Goal: Task Accomplishment & Management: Use online tool/utility

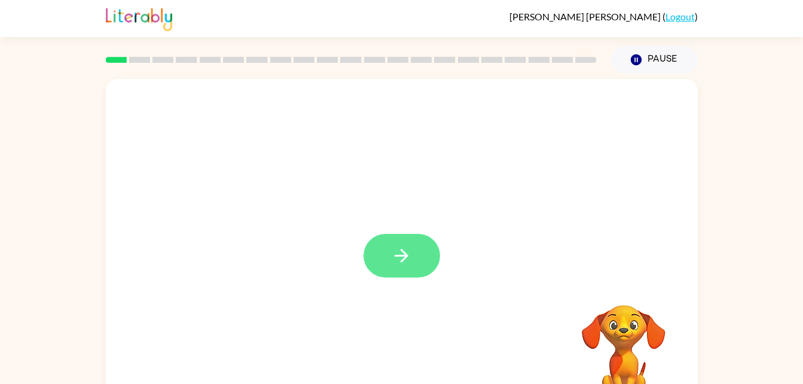
click at [399, 236] on button "button" at bounding box center [402, 256] width 77 height 44
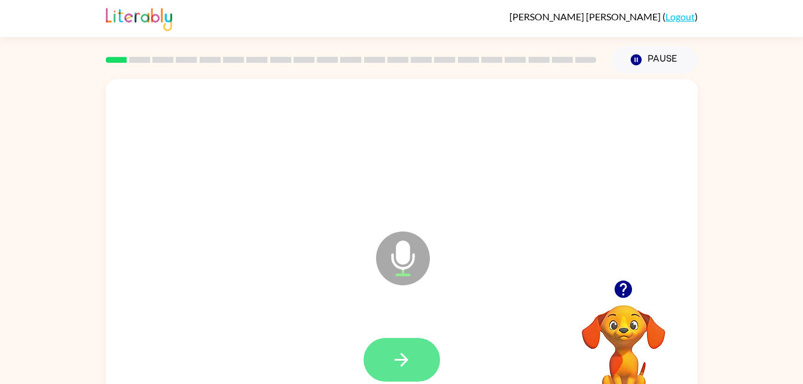
click at [416, 361] on button "button" at bounding box center [402, 360] width 77 height 44
click at [438, 352] on button "button" at bounding box center [402, 360] width 77 height 44
click at [410, 352] on icon "button" at bounding box center [401, 359] width 21 height 21
click at [420, 340] on button "button" at bounding box center [402, 360] width 77 height 44
click at [619, 282] on icon "button" at bounding box center [623, 288] width 17 height 17
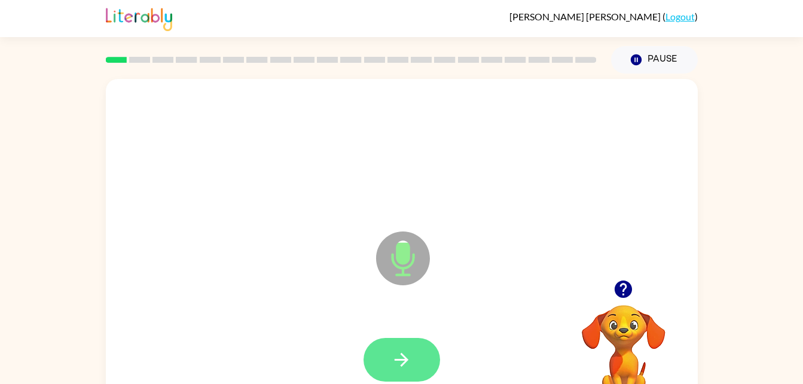
click at [439, 361] on button "button" at bounding box center [402, 360] width 77 height 44
click at [425, 350] on button "button" at bounding box center [402, 360] width 77 height 44
click at [411, 350] on icon "button" at bounding box center [401, 359] width 21 height 21
click at [419, 358] on button "button" at bounding box center [402, 360] width 77 height 44
click at [417, 348] on button "button" at bounding box center [402, 360] width 77 height 44
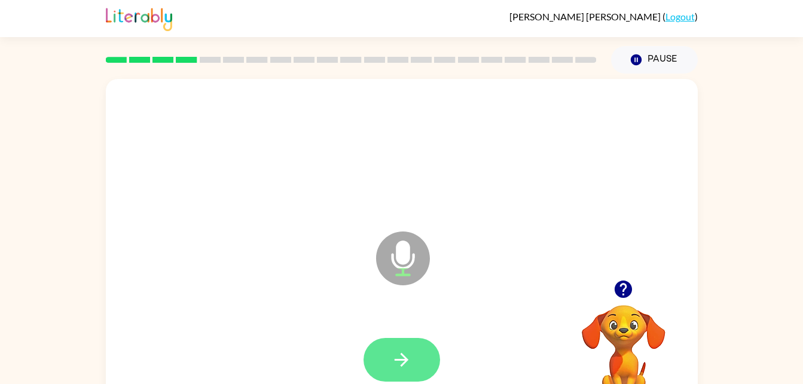
click at [434, 364] on button "button" at bounding box center [402, 360] width 77 height 44
click at [410, 366] on icon "button" at bounding box center [401, 359] width 21 height 21
click at [406, 365] on icon "button" at bounding box center [401, 359] width 21 height 21
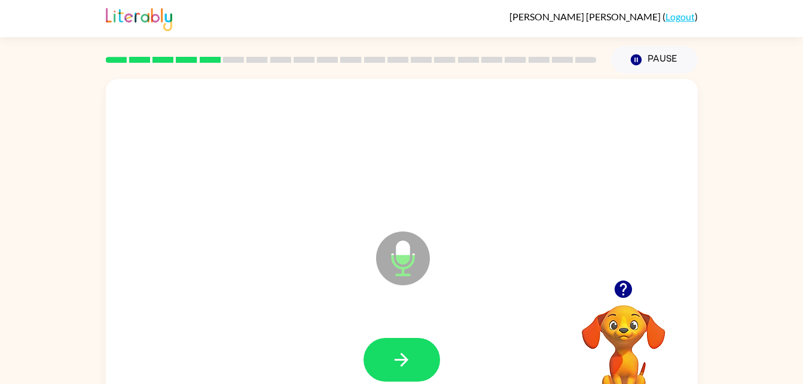
click at [617, 300] on button "button" at bounding box center [623, 289] width 30 height 30
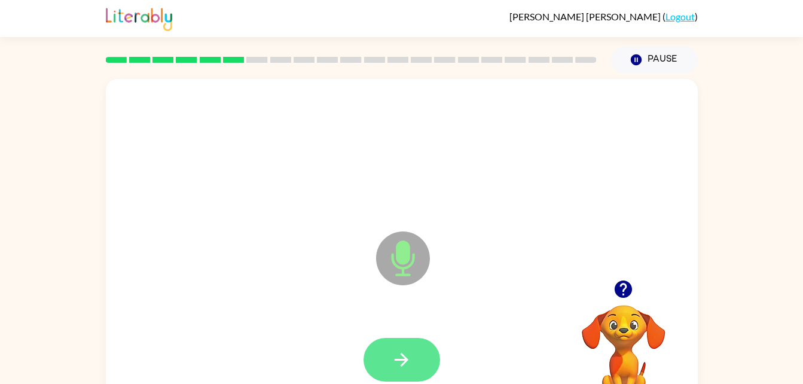
click at [404, 355] on icon "button" at bounding box center [401, 359] width 21 height 21
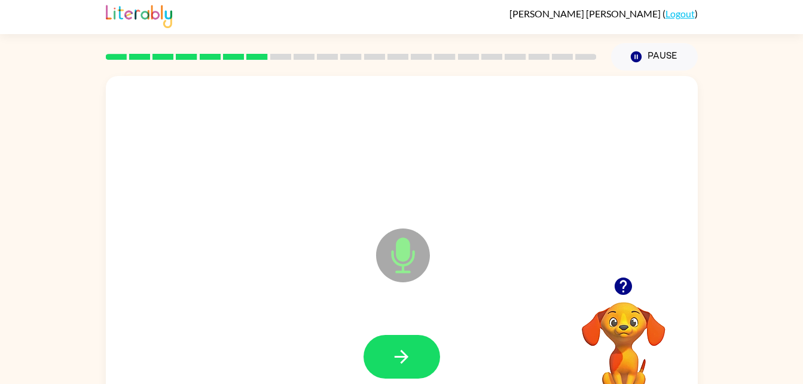
scroll to position [10, 0]
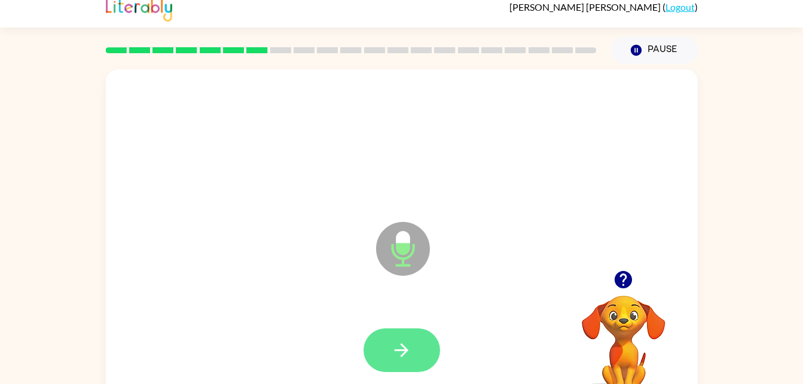
click at [393, 361] on button "button" at bounding box center [402, 350] width 77 height 44
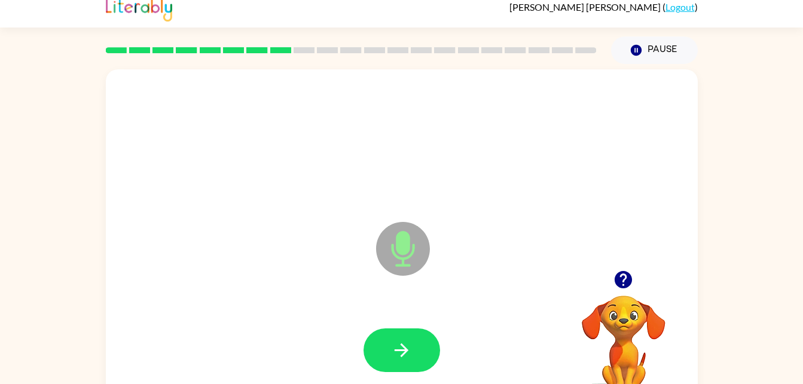
click at [637, 272] on div at bounding box center [624, 279] width 120 height 30
click at [630, 265] on button "button" at bounding box center [623, 279] width 30 height 30
click at [406, 348] on icon "button" at bounding box center [402, 350] width 14 height 14
click at [377, 340] on button "button" at bounding box center [402, 350] width 77 height 44
click at [398, 358] on icon "button" at bounding box center [401, 350] width 21 height 21
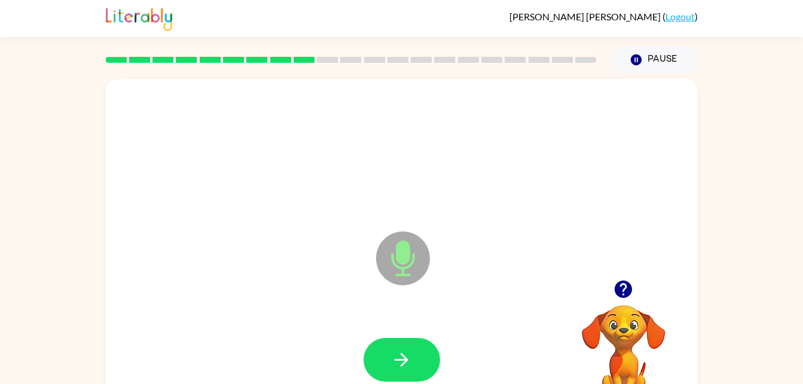
scroll to position [36, 0]
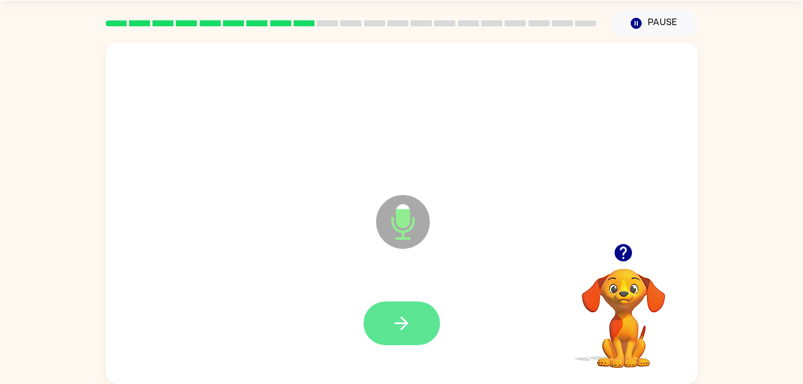
click at [397, 323] on icon "button" at bounding box center [402, 323] width 14 height 14
click at [390, 338] on button "button" at bounding box center [402, 323] width 77 height 44
click at [424, 315] on button "button" at bounding box center [402, 323] width 77 height 44
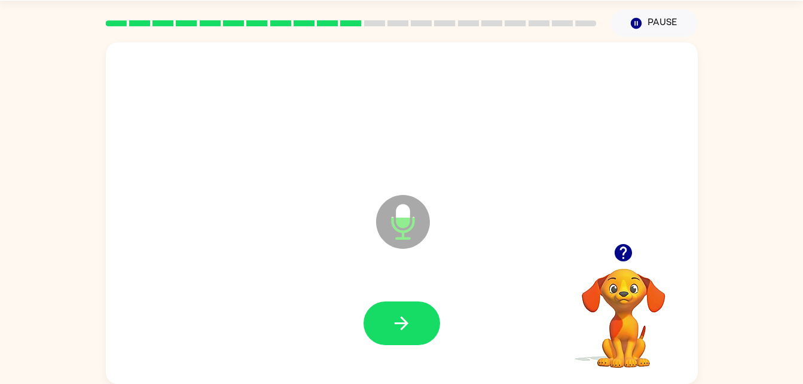
click at [655, 265] on div at bounding box center [624, 252] width 120 height 30
click at [618, 263] on icon "button" at bounding box center [623, 252] width 21 height 21
click at [404, 303] on button "button" at bounding box center [402, 323] width 77 height 44
click at [397, 332] on icon "button" at bounding box center [401, 323] width 21 height 21
click at [405, 328] on icon "button" at bounding box center [401, 323] width 21 height 21
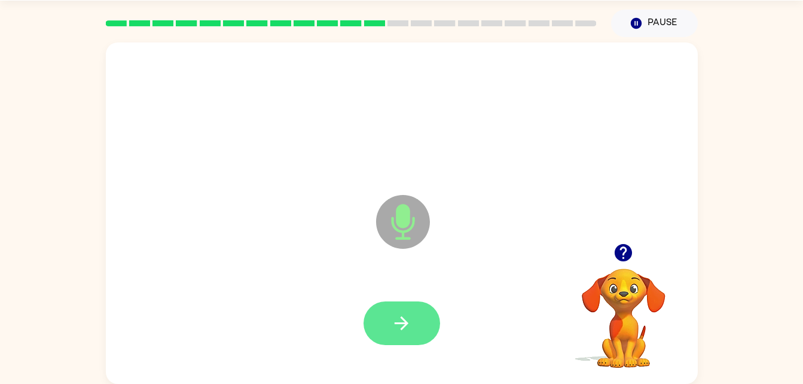
click at [381, 324] on button "button" at bounding box center [402, 323] width 77 height 44
click at [393, 325] on icon "button" at bounding box center [401, 323] width 21 height 21
click at [420, 327] on button "button" at bounding box center [402, 323] width 77 height 44
click at [403, 311] on button "button" at bounding box center [402, 323] width 77 height 44
click at [426, 343] on button "button" at bounding box center [402, 323] width 77 height 44
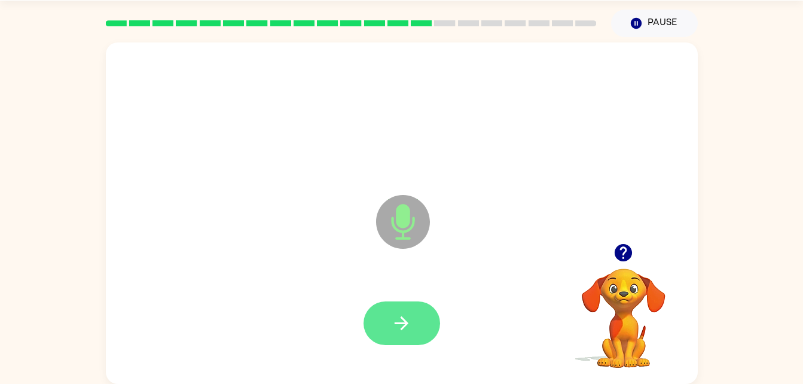
click at [401, 318] on icon "button" at bounding box center [402, 323] width 14 height 14
click at [410, 321] on icon "button" at bounding box center [401, 323] width 21 height 21
click at [391, 325] on icon "button" at bounding box center [401, 323] width 21 height 21
click at [627, 252] on icon "button" at bounding box center [623, 252] width 17 height 17
click at [410, 316] on icon "button" at bounding box center [401, 323] width 21 height 21
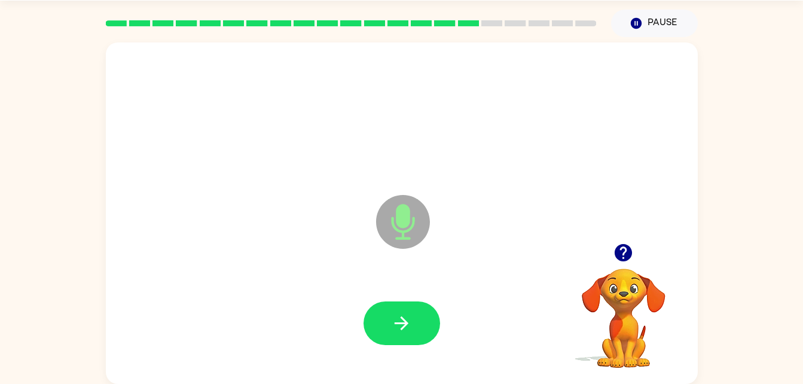
click at [627, 289] on video "Your browser must support playing .mp4 files to use Literably. Please try using…" at bounding box center [624, 310] width 120 height 120
click at [613, 302] on video "Your browser must support playing .mp4 files to use Literably. Please try using…" at bounding box center [624, 310] width 120 height 120
click at [627, 286] on video "Your browser must support playing .mp4 files to use Literably. Please try using…" at bounding box center [624, 310] width 120 height 120
click at [622, 260] on icon "button" at bounding box center [623, 252] width 17 height 17
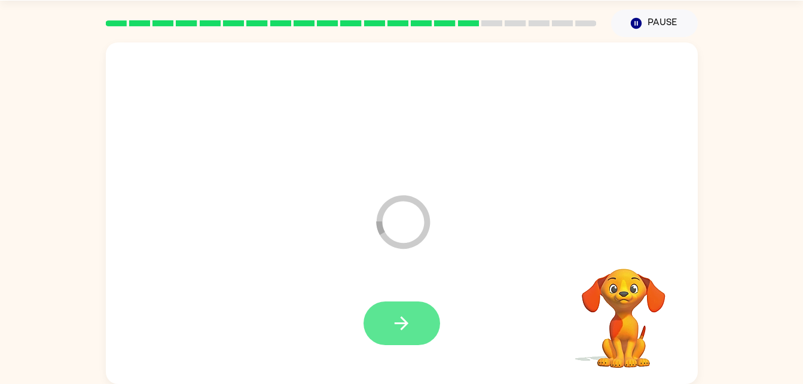
click at [416, 312] on button "button" at bounding box center [402, 323] width 77 height 44
click at [421, 325] on button "button" at bounding box center [402, 323] width 77 height 44
click at [410, 326] on icon "button" at bounding box center [401, 323] width 21 height 21
click at [408, 313] on icon "button" at bounding box center [401, 323] width 21 height 21
click at [421, 307] on button "button" at bounding box center [402, 323] width 77 height 44
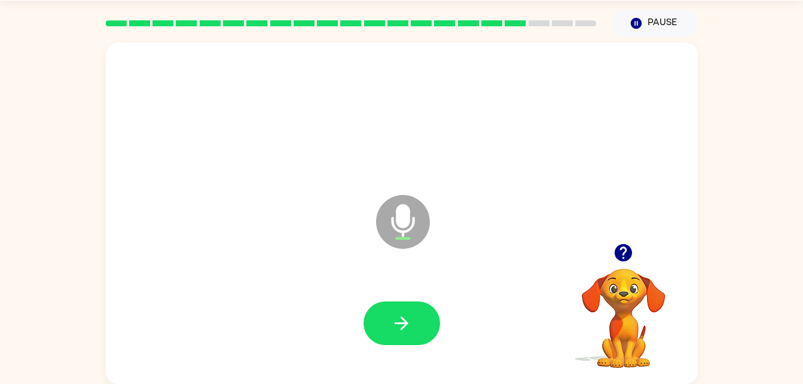
click at [630, 251] on icon "button" at bounding box center [623, 252] width 17 height 17
click at [422, 319] on button "button" at bounding box center [402, 323] width 77 height 44
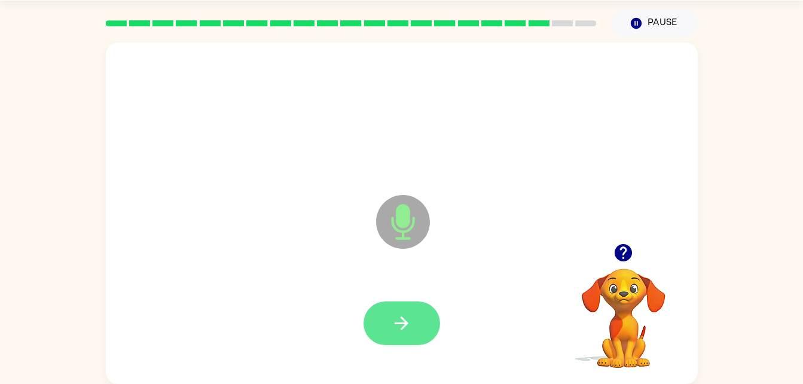
click at [395, 323] on icon "button" at bounding box center [402, 323] width 14 height 14
click at [628, 248] on icon "button" at bounding box center [623, 252] width 17 height 17
click at [418, 325] on button "button" at bounding box center [402, 323] width 77 height 44
click at [413, 322] on button "button" at bounding box center [402, 323] width 77 height 44
click at [405, 313] on icon "button" at bounding box center [401, 323] width 21 height 21
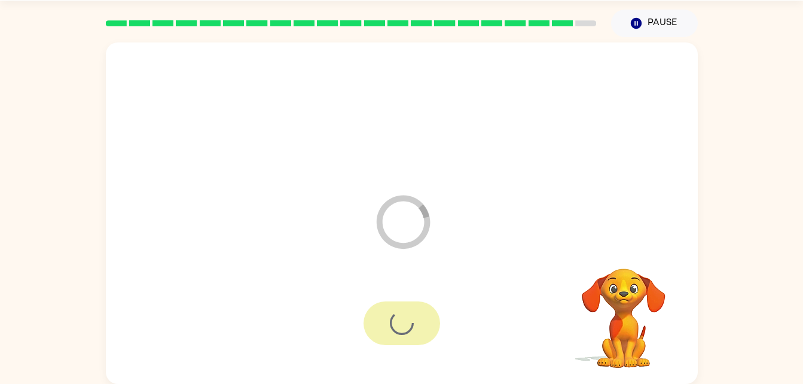
scroll to position [15, 0]
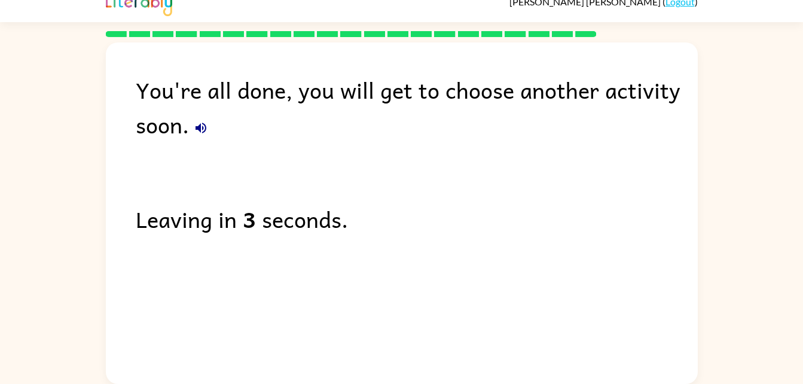
click at [203, 103] on div "You're all done, you will get to choose another activity soon." at bounding box center [417, 106] width 562 height 69
click at [196, 148] on div "You're all done, you will get to choose another activity soon. Leaving in 3 sec…" at bounding box center [402, 209] width 592 height 335
click at [204, 119] on button "button" at bounding box center [201, 128] width 24 height 24
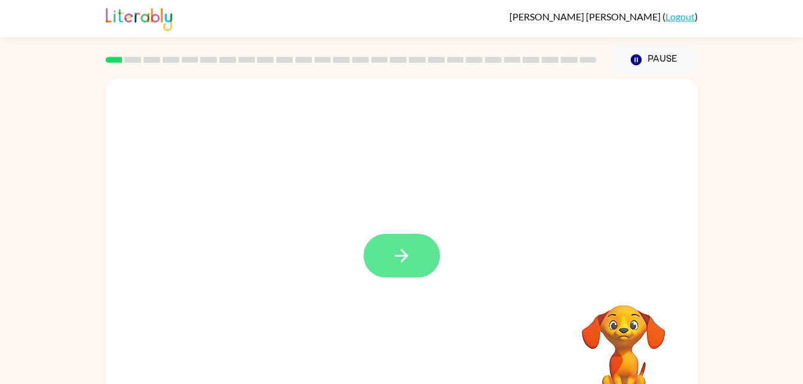
click at [405, 265] on icon "button" at bounding box center [401, 255] width 21 height 21
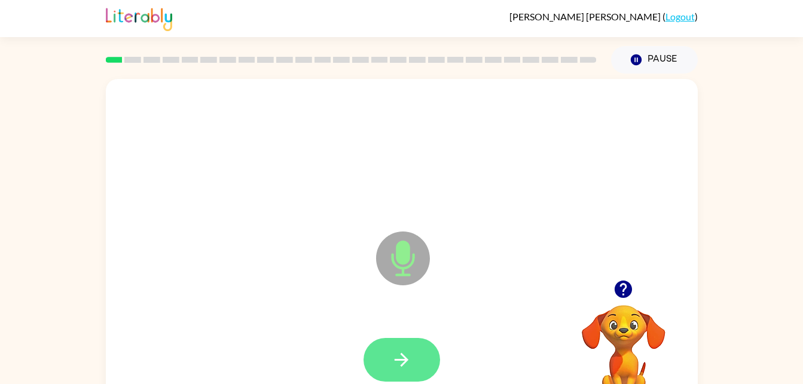
click at [396, 347] on button "button" at bounding box center [402, 360] width 77 height 44
click at [393, 361] on icon "button" at bounding box center [401, 359] width 21 height 21
click at [410, 351] on icon "button" at bounding box center [401, 359] width 21 height 21
click at [429, 355] on button "button" at bounding box center [402, 360] width 77 height 44
click at [413, 361] on button "button" at bounding box center [402, 360] width 77 height 44
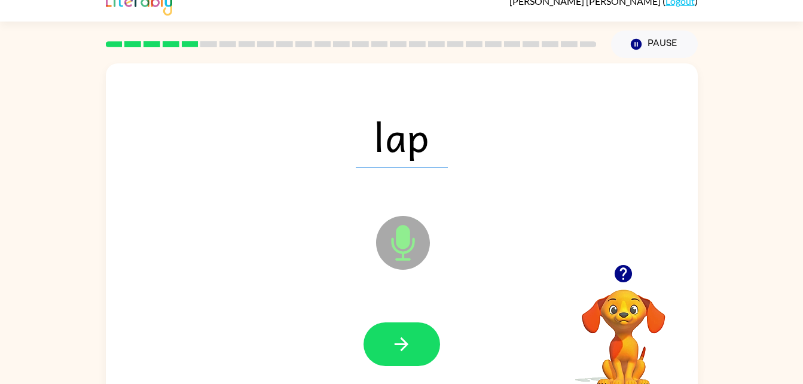
scroll to position [36, 0]
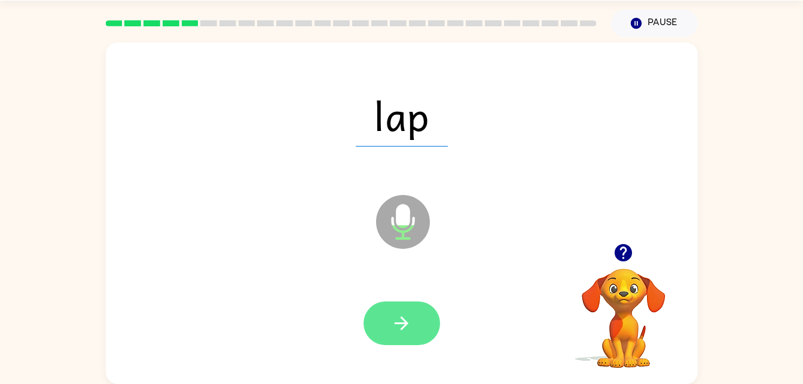
click at [410, 323] on icon "button" at bounding box center [401, 323] width 21 height 21
click at [402, 313] on icon "button" at bounding box center [401, 323] width 21 height 21
click at [415, 304] on button "button" at bounding box center [402, 323] width 77 height 44
click at [405, 303] on button "button" at bounding box center [402, 323] width 77 height 44
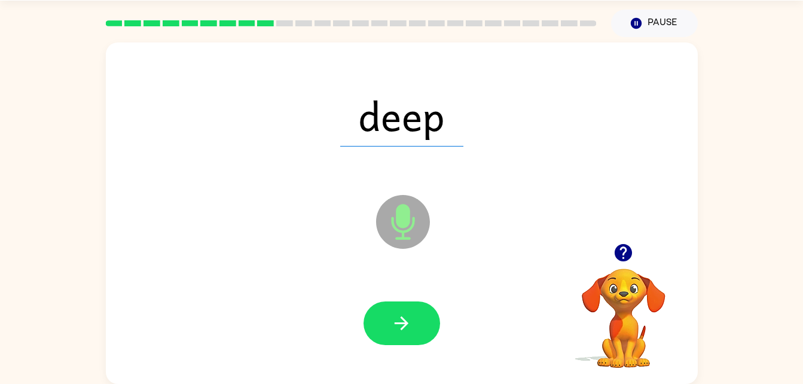
click at [431, 304] on div at bounding box center [402, 323] width 77 height 44
click at [410, 332] on icon "button" at bounding box center [401, 323] width 21 height 21
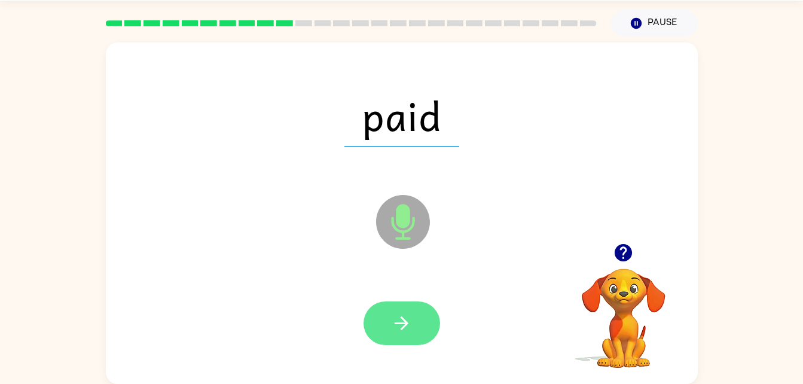
click at [414, 323] on button "button" at bounding box center [402, 323] width 77 height 44
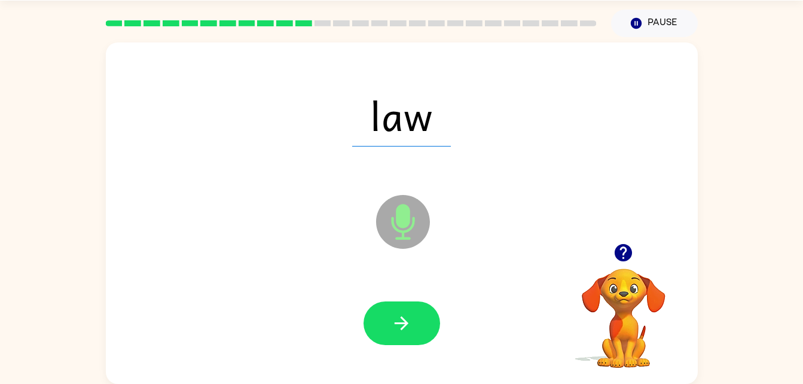
click at [435, 282] on div at bounding box center [402, 323] width 568 height 98
click at [398, 310] on button "button" at bounding box center [402, 323] width 77 height 44
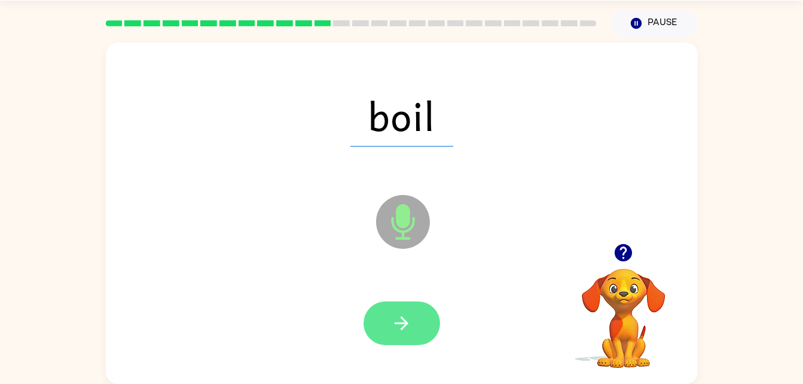
click at [426, 318] on button "button" at bounding box center [402, 323] width 77 height 44
click at [425, 307] on button "button" at bounding box center [402, 323] width 77 height 44
click at [391, 328] on icon "button" at bounding box center [401, 323] width 21 height 21
click at [396, 325] on icon "button" at bounding box center [401, 323] width 21 height 21
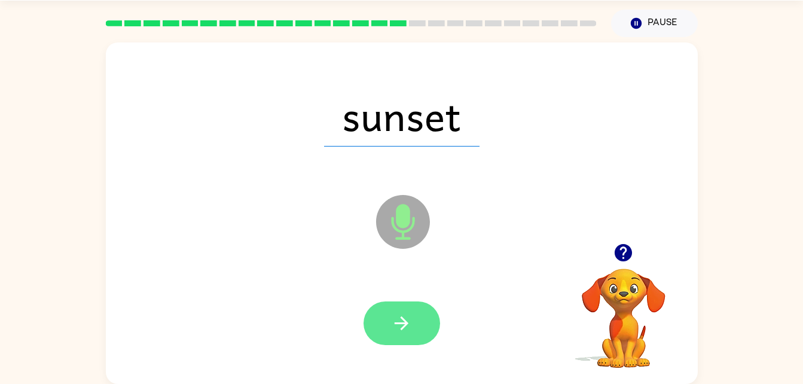
click at [432, 330] on button "button" at bounding box center [402, 323] width 77 height 44
click at [407, 306] on button "button" at bounding box center [402, 323] width 77 height 44
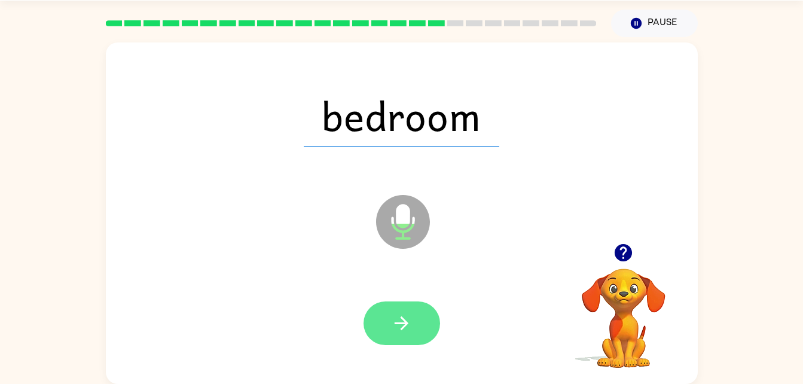
click at [408, 306] on button "button" at bounding box center [402, 323] width 77 height 44
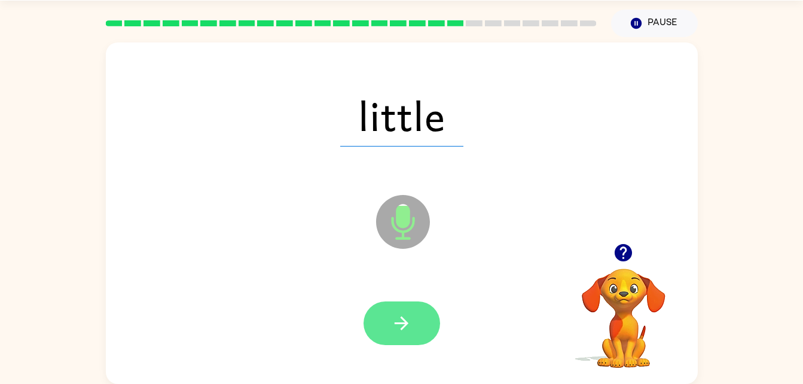
click at [407, 329] on icon "button" at bounding box center [401, 323] width 21 height 21
click at [366, 332] on button "button" at bounding box center [402, 323] width 77 height 44
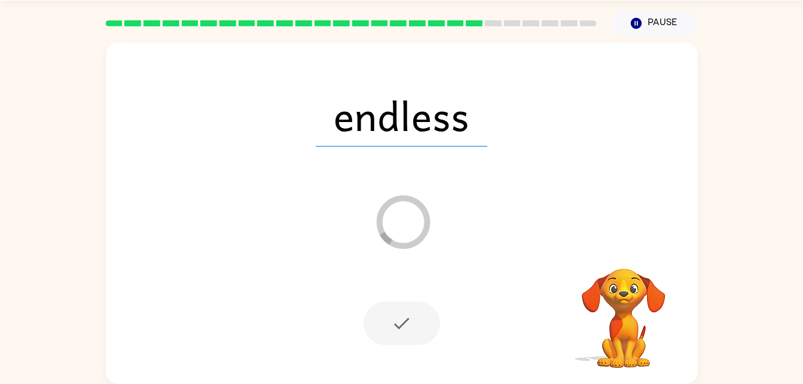
click at [432, 314] on div at bounding box center [402, 323] width 77 height 44
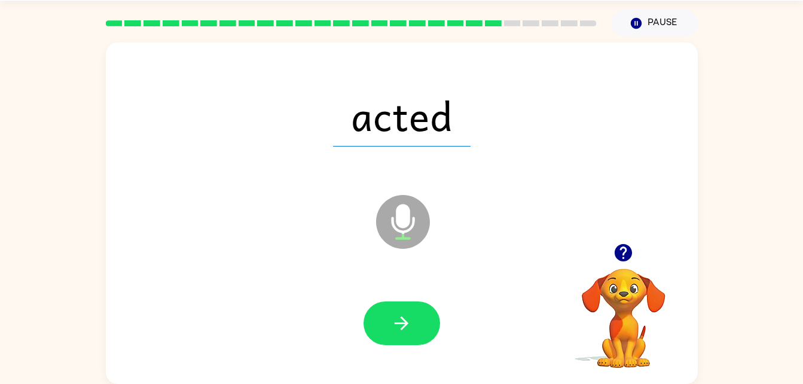
click at [594, 306] on video "Your browser must support playing .mp4 files to use Literably. Please try using…" at bounding box center [624, 310] width 120 height 120
click at [568, 292] on video "Your browser must support playing .mp4 files to use Literably. Please try using…" at bounding box center [624, 310] width 120 height 120
click at [407, 313] on icon "button" at bounding box center [401, 323] width 21 height 21
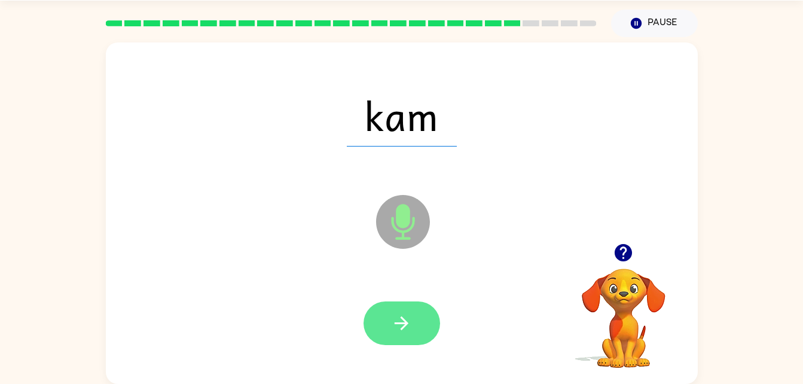
click at [402, 322] on icon "button" at bounding box center [401, 323] width 21 height 21
click at [415, 309] on button "button" at bounding box center [402, 323] width 77 height 44
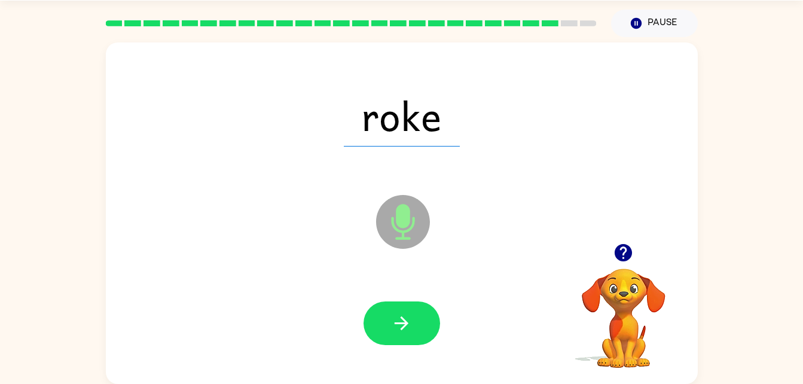
scroll to position [0, 0]
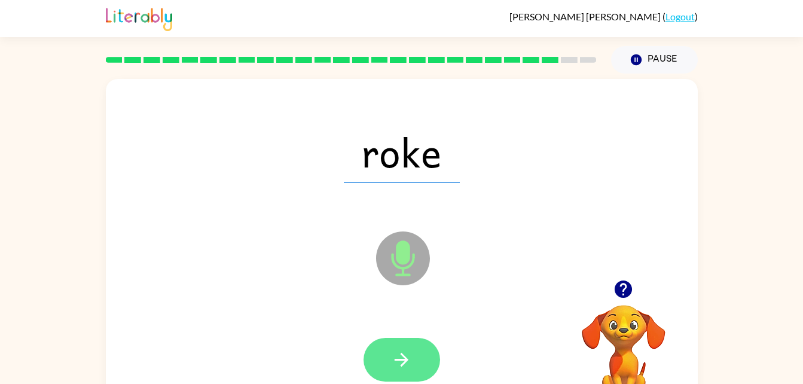
click at [388, 365] on button "button" at bounding box center [402, 360] width 77 height 44
click at [407, 350] on icon "button" at bounding box center [401, 359] width 21 height 21
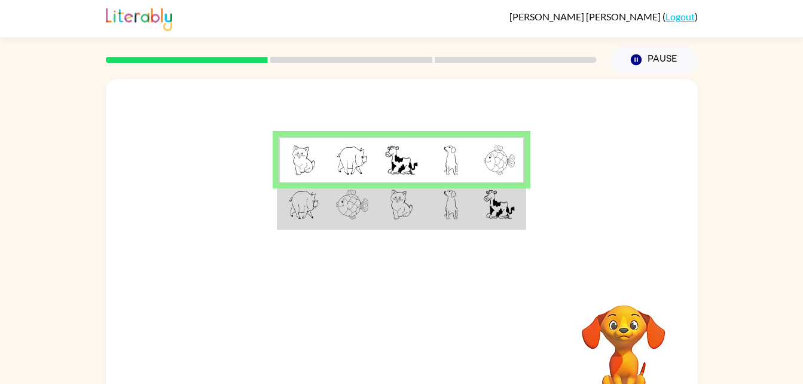
click at [484, 164] on img at bounding box center [499, 160] width 31 height 30
click at [493, 174] on img at bounding box center [499, 160] width 31 height 30
click at [460, 204] on td at bounding box center [450, 205] width 49 height 46
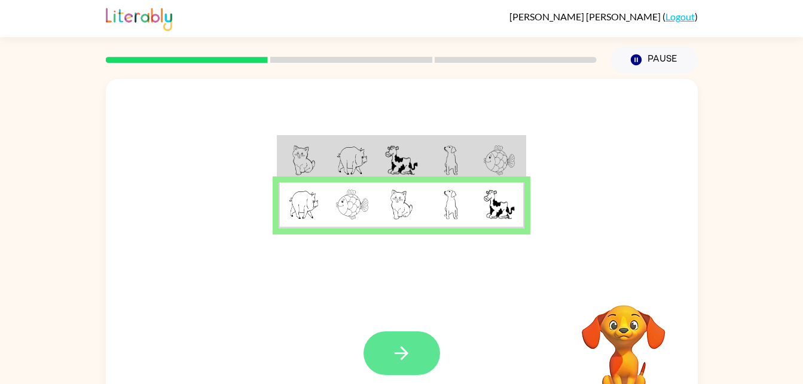
click at [418, 336] on button "button" at bounding box center [402, 353] width 77 height 44
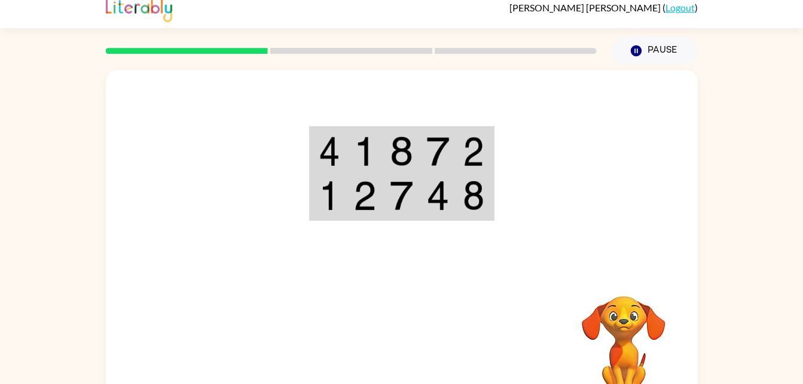
scroll to position [36, 0]
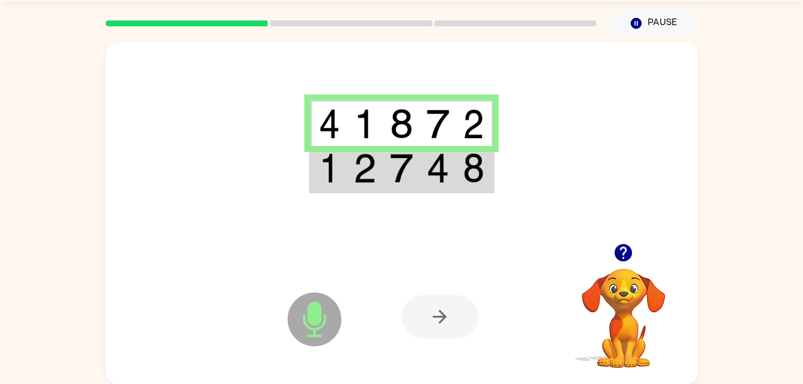
click at [333, 160] on img at bounding box center [330, 168] width 22 height 30
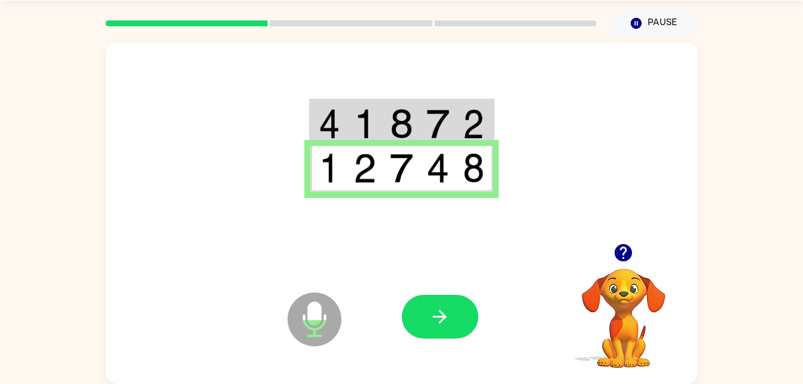
click at [334, 178] on img at bounding box center [330, 168] width 22 height 30
click at [445, 312] on icon "button" at bounding box center [439, 316] width 21 height 21
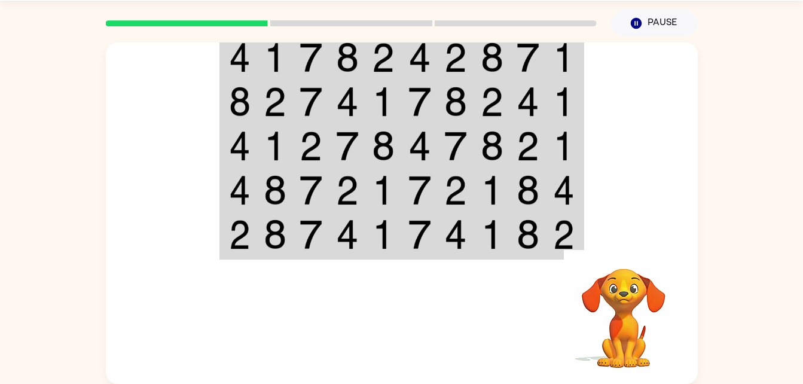
click at [541, 50] on td at bounding box center [528, 57] width 36 height 46
click at [481, 57] on img at bounding box center [492, 57] width 23 height 30
click at [518, 59] on img at bounding box center [528, 57] width 23 height 30
click at [521, 34] on div at bounding box center [351, 23] width 505 height 42
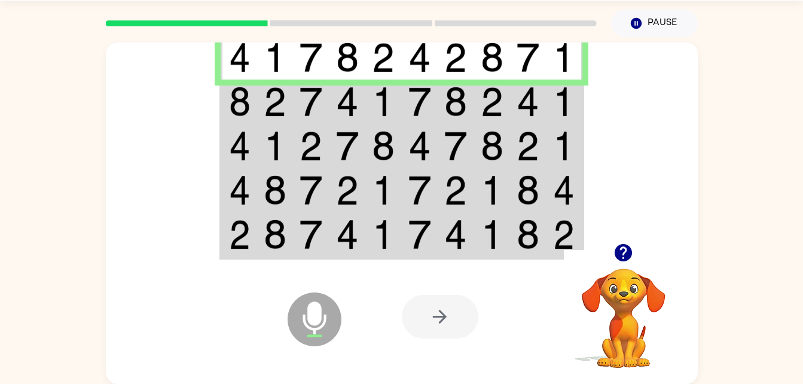
click at [325, 111] on td at bounding box center [311, 102] width 36 height 44
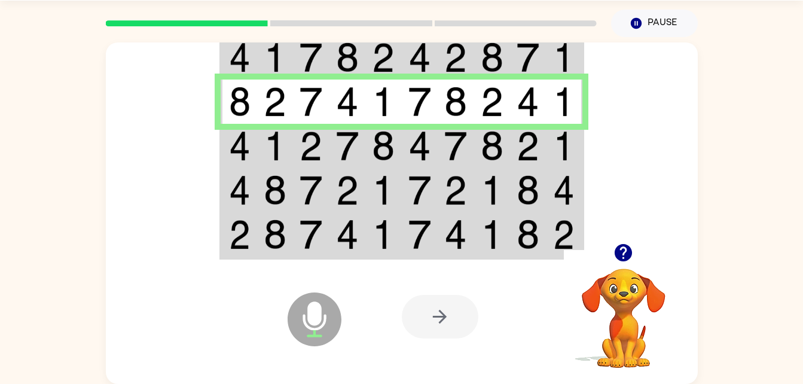
click at [348, 148] on img at bounding box center [347, 146] width 23 height 30
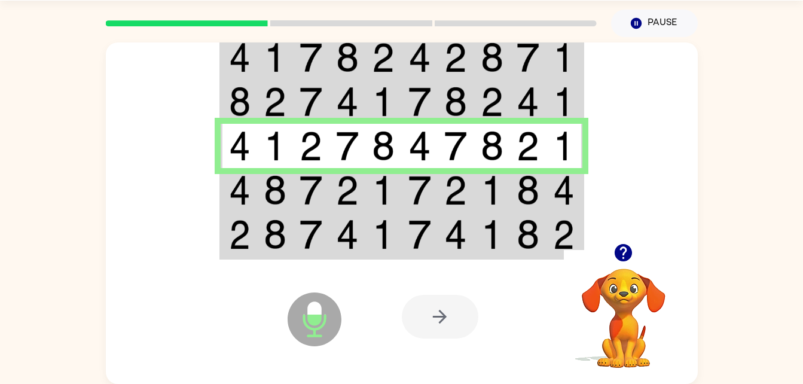
click at [260, 188] on td at bounding box center [275, 190] width 36 height 44
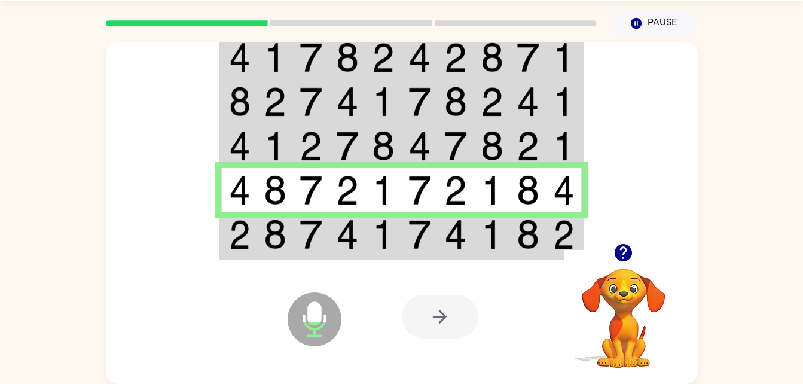
click at [262, 237] on td at bounding box center [275, 235] width 36 height 46
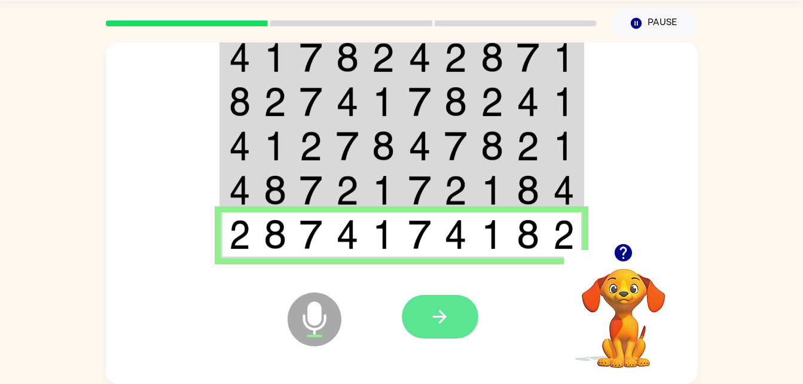
click at [451, 307] on button "button" at bounding box center [440, 317] width 77 height 44
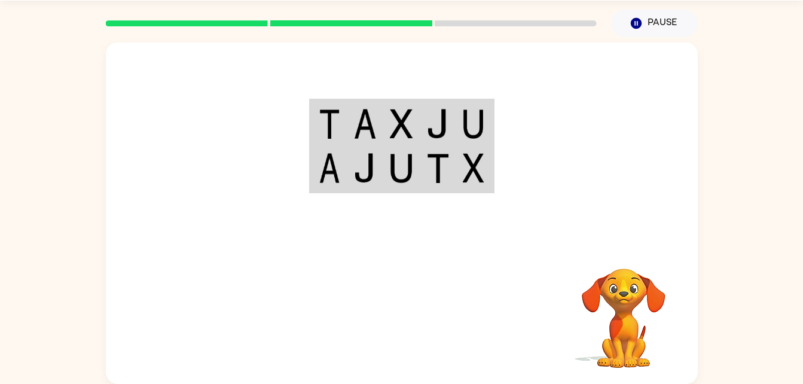
click at [442, 124] on img at bounding box center [437, 124] width 23 height 30
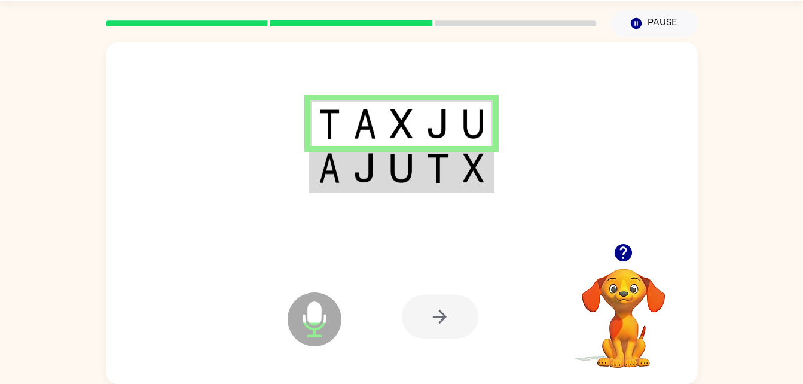
click at [428, 168] on img at bounding box center [437, 168] width 23 height 30
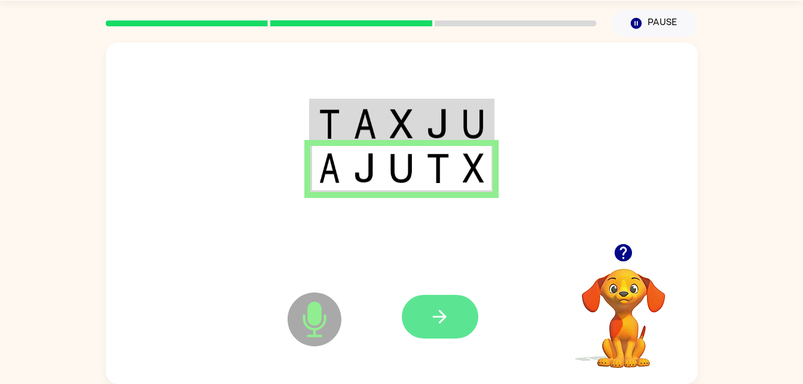
click at [467, 315] on button "button" at bounding box center [440, 317] width 77 height 44
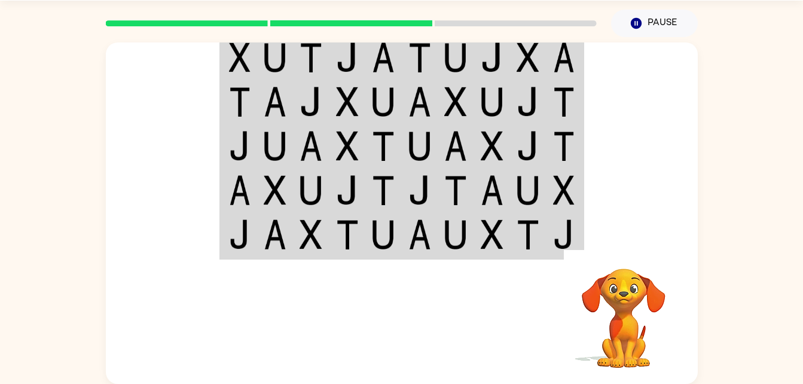
click at [363, 66] on td at bounding box center [347, 57] width 36 height 46
click at [372, 74] on td at bounding box center [383, 57] width 36 height 46
click at [354, 66] on img at bounding box center [347, 57] width 23 height 30
click at [363, 71] on td at bounding box center [347, 57] width 36 height 46
click at [367, 70] on td at bounding box center [383, 57] width 36 height 46
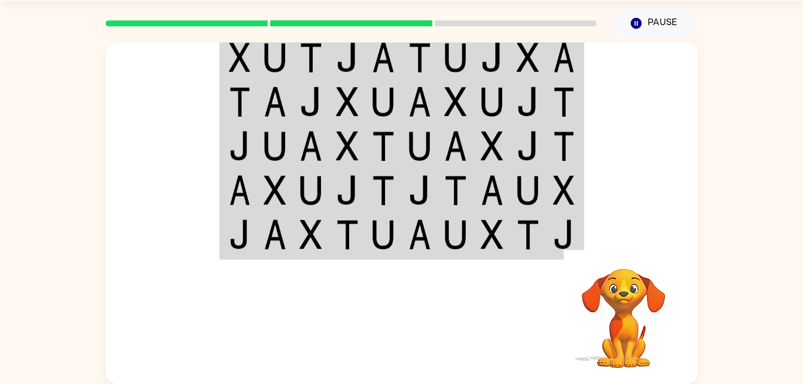
click at [397, 57] on td at bounding box center [383, 57] width 36 height 46
click at [407, 70] on td at bounding box center [420, 57] width 36 height 46
click at [454, 54] on img at bounding box center [455, 57] width 23 height 30
click at [447, 69] on img at bounding box center [455, 57] width 23 height 30
click at [453, 66] on img at bounding box center [455, 57] width 23 height 30
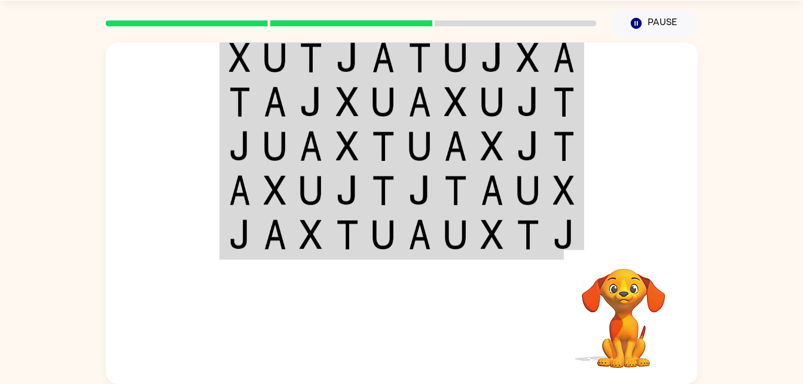
click at [454, 63] on img at bounding box center [455, 57] width 23 height 30
click at [626, 239] on div at bounding box center [402, 142] width 592 height 201
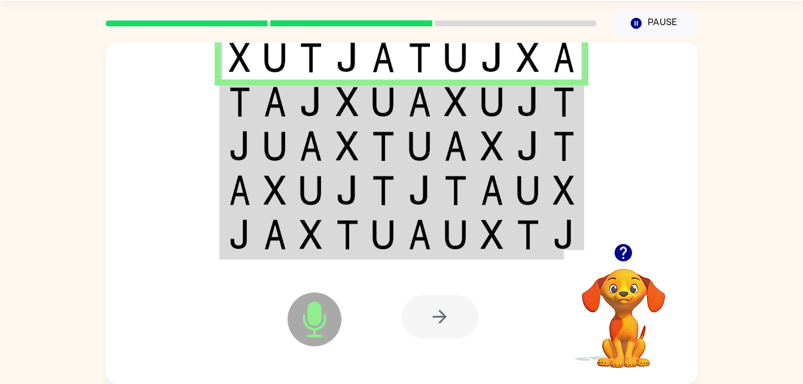
click at [474, 116] on td at bounding box center [492, 102] width 36 height 44
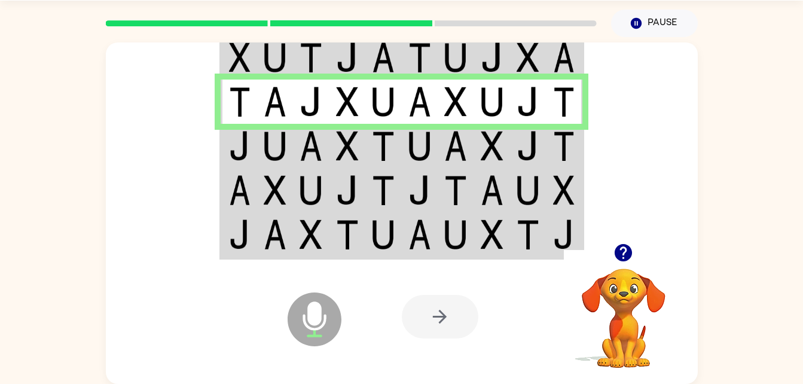
click at [405, 166] on td at bounding box center [420, 146] width 36 height 44
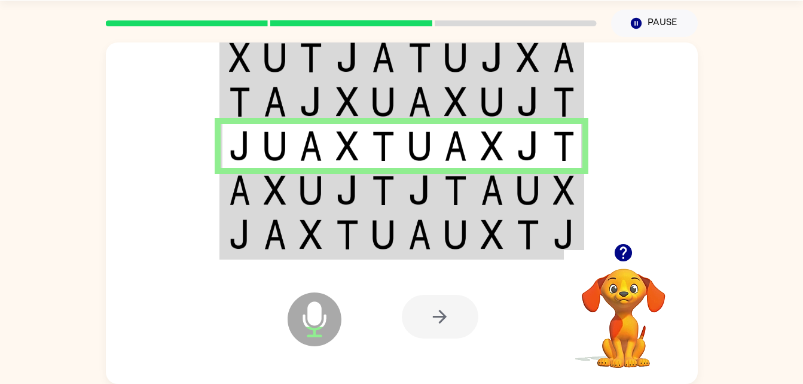
click at [500, 187] on img at bounding box center [492, 190] width 23 height 30
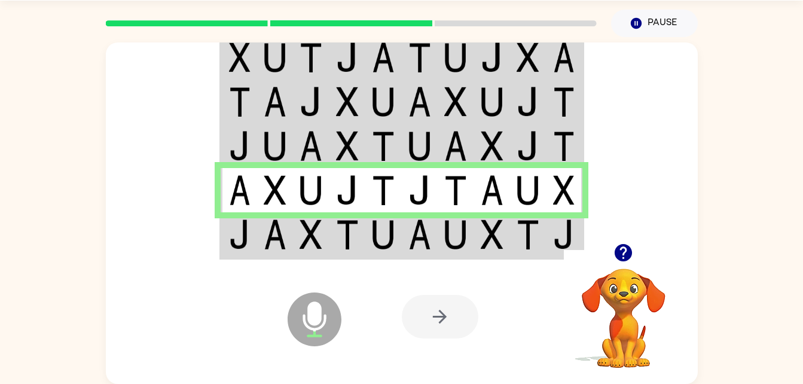
click at [462, 237] on img at bounding box center [455, 234] width 23 height 30
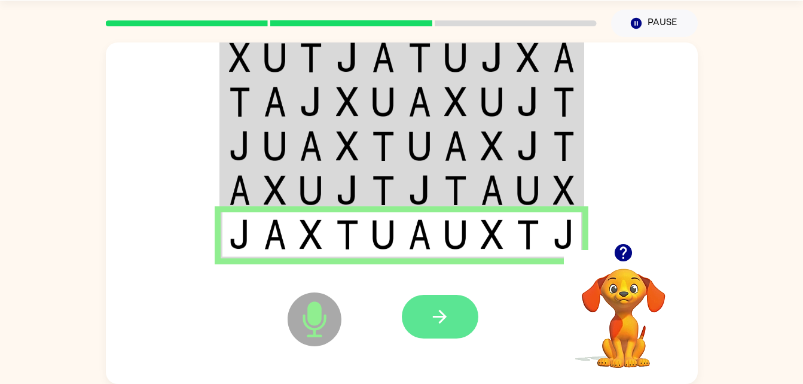
click at [465, 320] on button "button" at bounding box center [440, 317] width 77 height 44
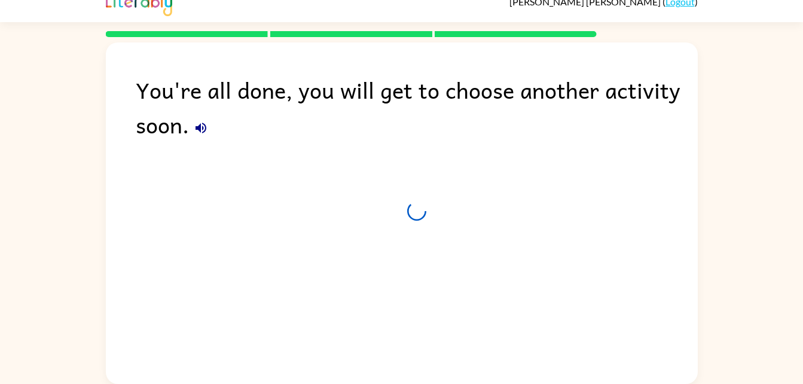
scroll to position [15, 0]
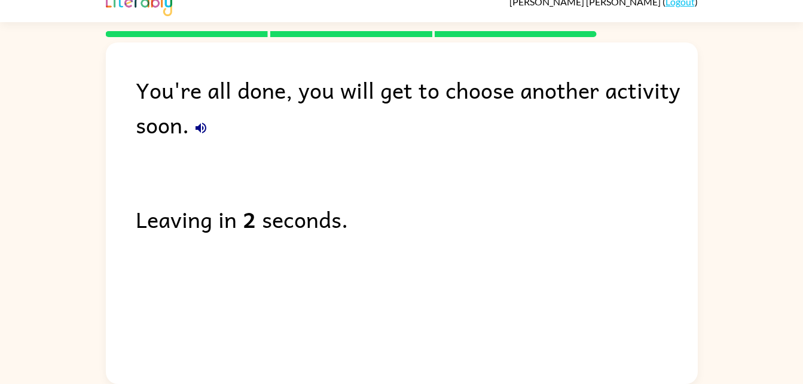
click at [154, 127] on div "You're all done, you will get to choose another activity soon." at bounding box center [417, 106] width 562 height 69
click at [184, 112] on div "You're all done, you will get to choose another activity soon." at bounding box center [417, 106] width 562 height 69
click at [195, 122] on icon "button" at bounding box center [201, 128] width 14 height 14
